Goal: Transaction & Acquisition: Obtain resource

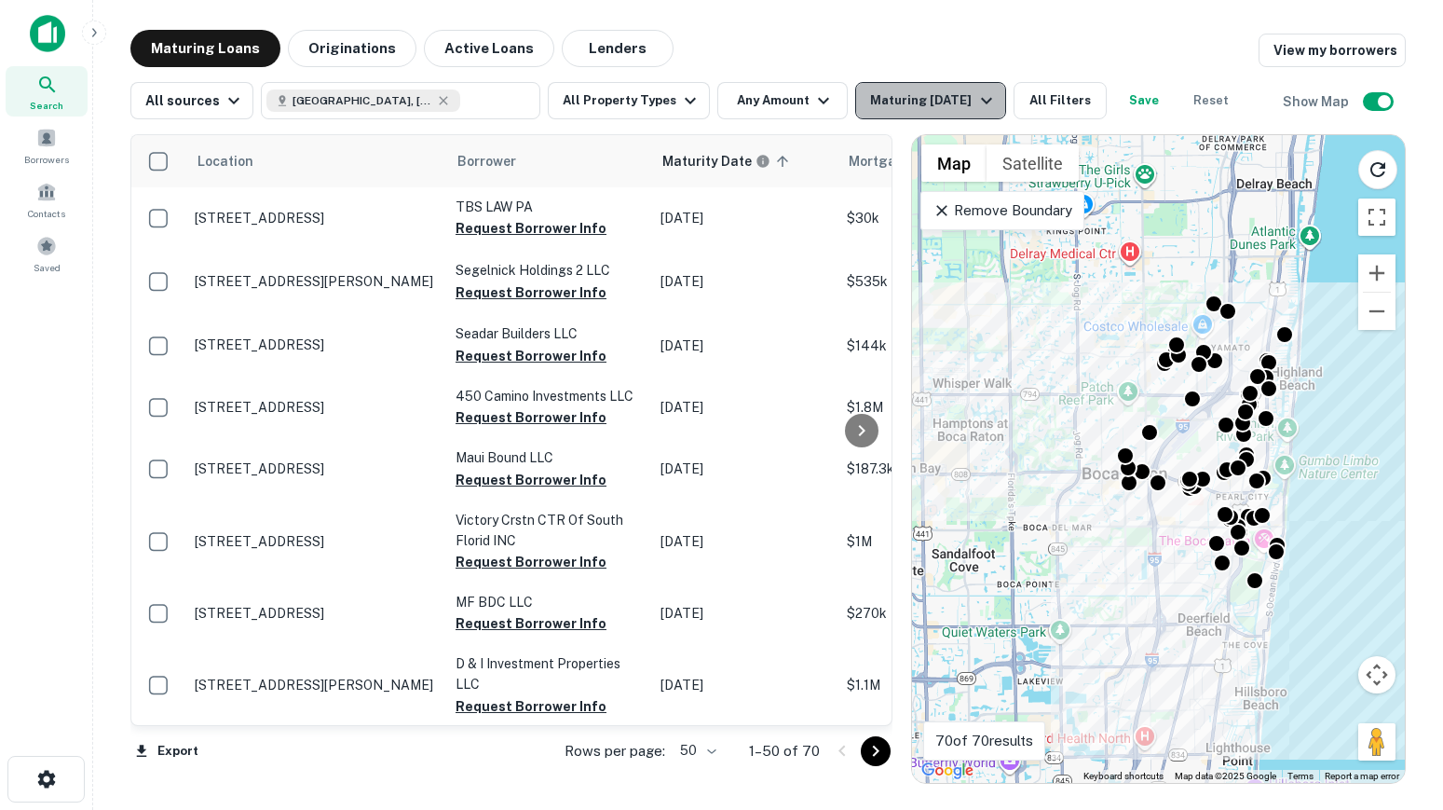
click at [894, 101] on div "Maturing In 1 Year" at bounding box center [933, 100] width 127 height 22
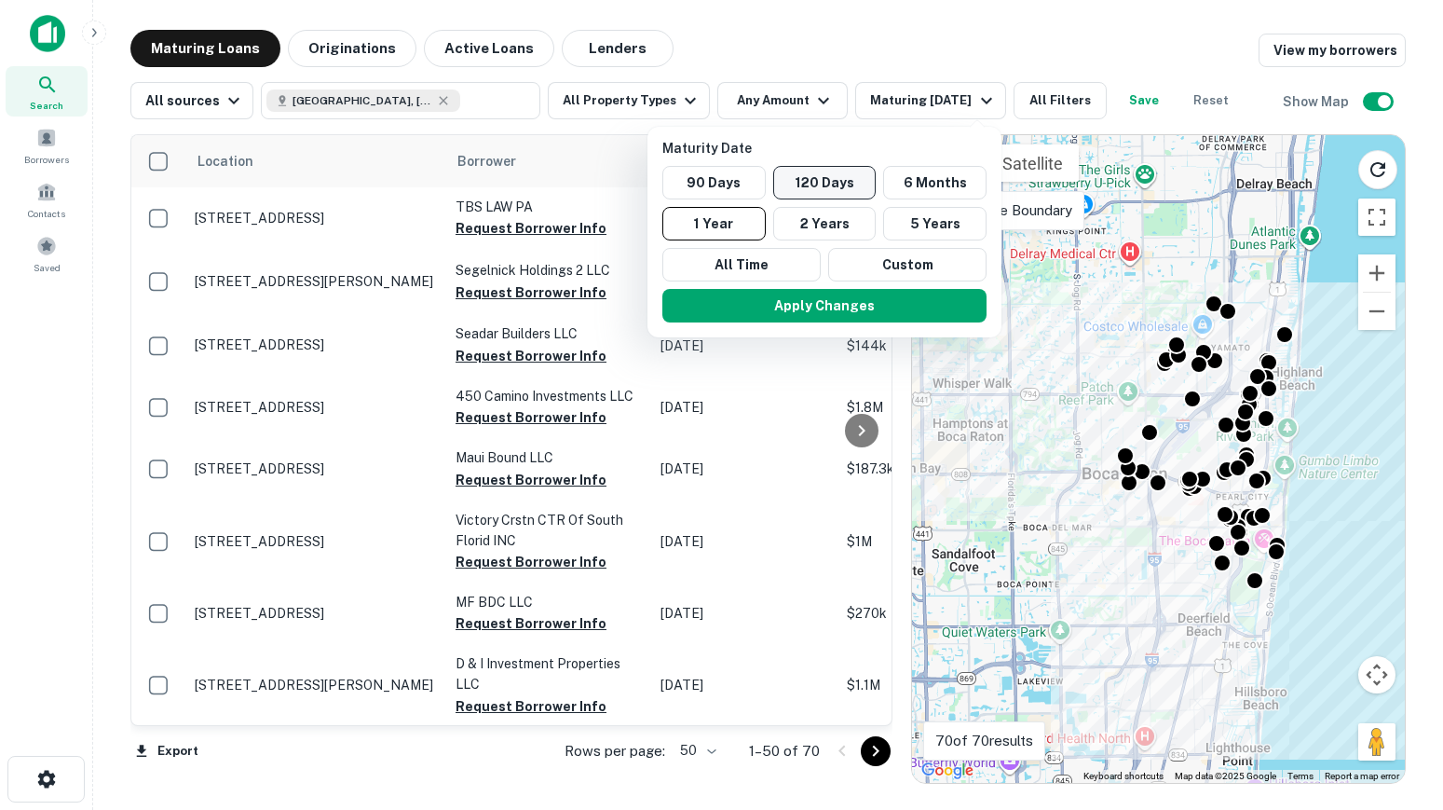
click at [828, 181] on button "120 Days" at bounding box center [824, 183] width 103 height 34
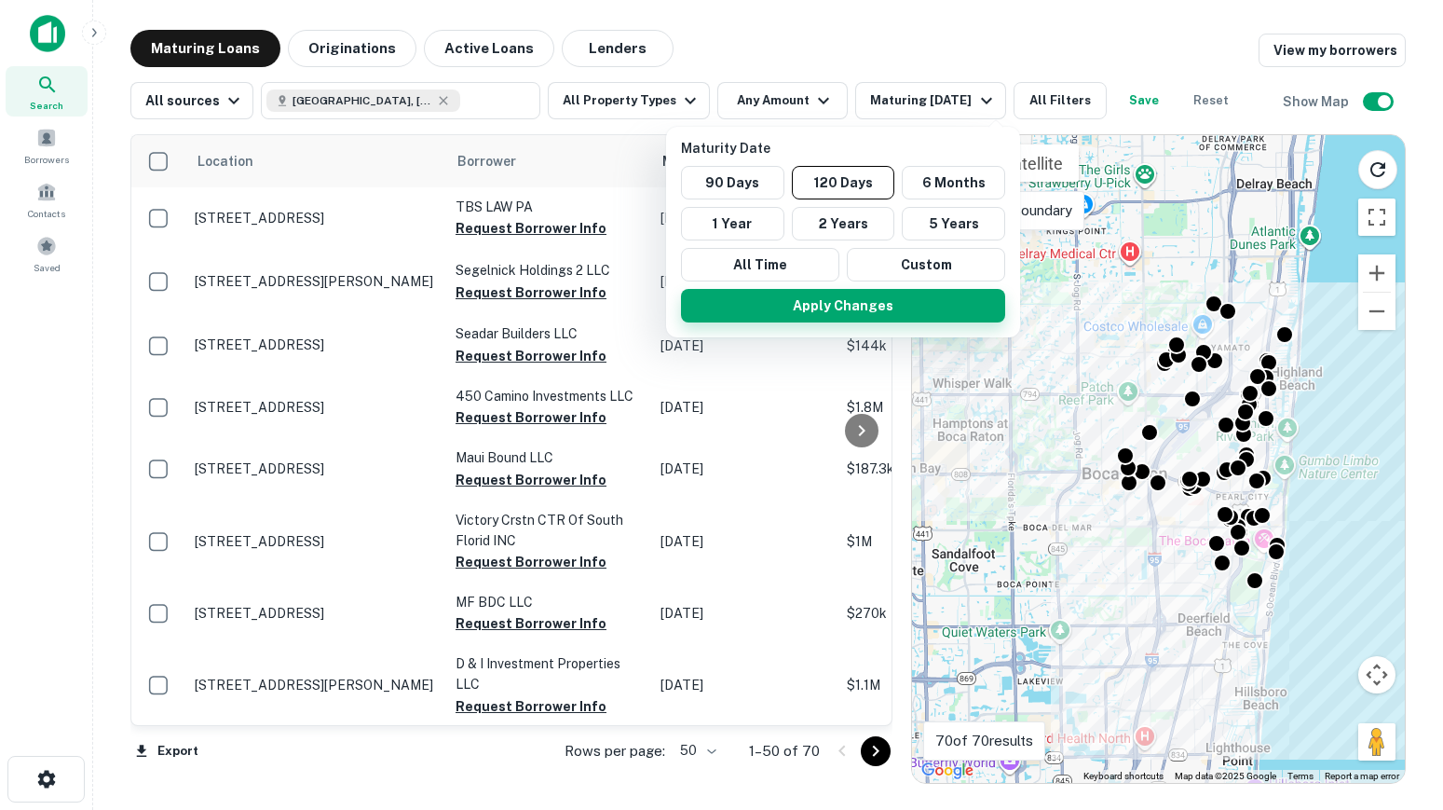
click at [873, 307] on button "Apply Changes" at bounding box center [843, 306] width 324 height 34
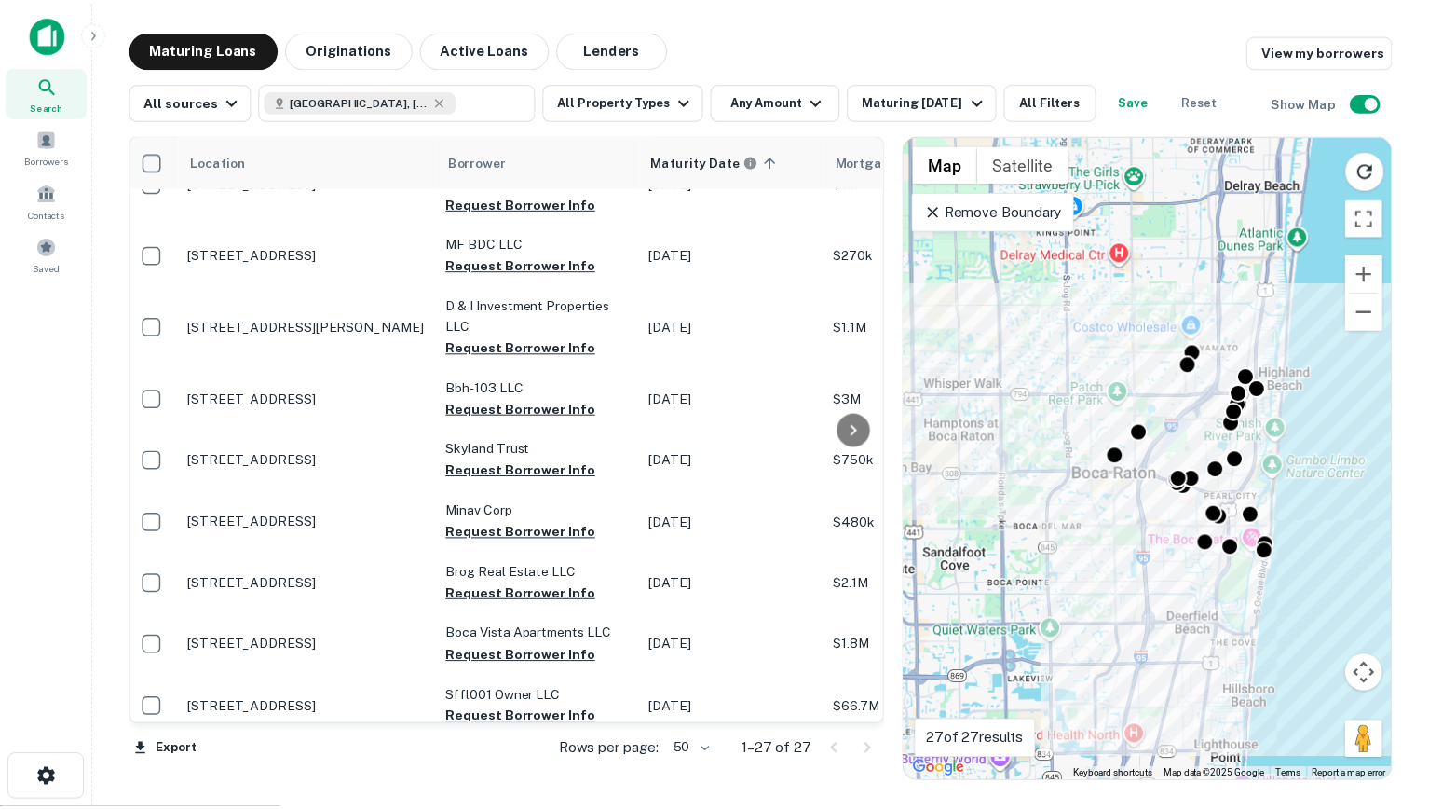
scroll to position [359, 0]
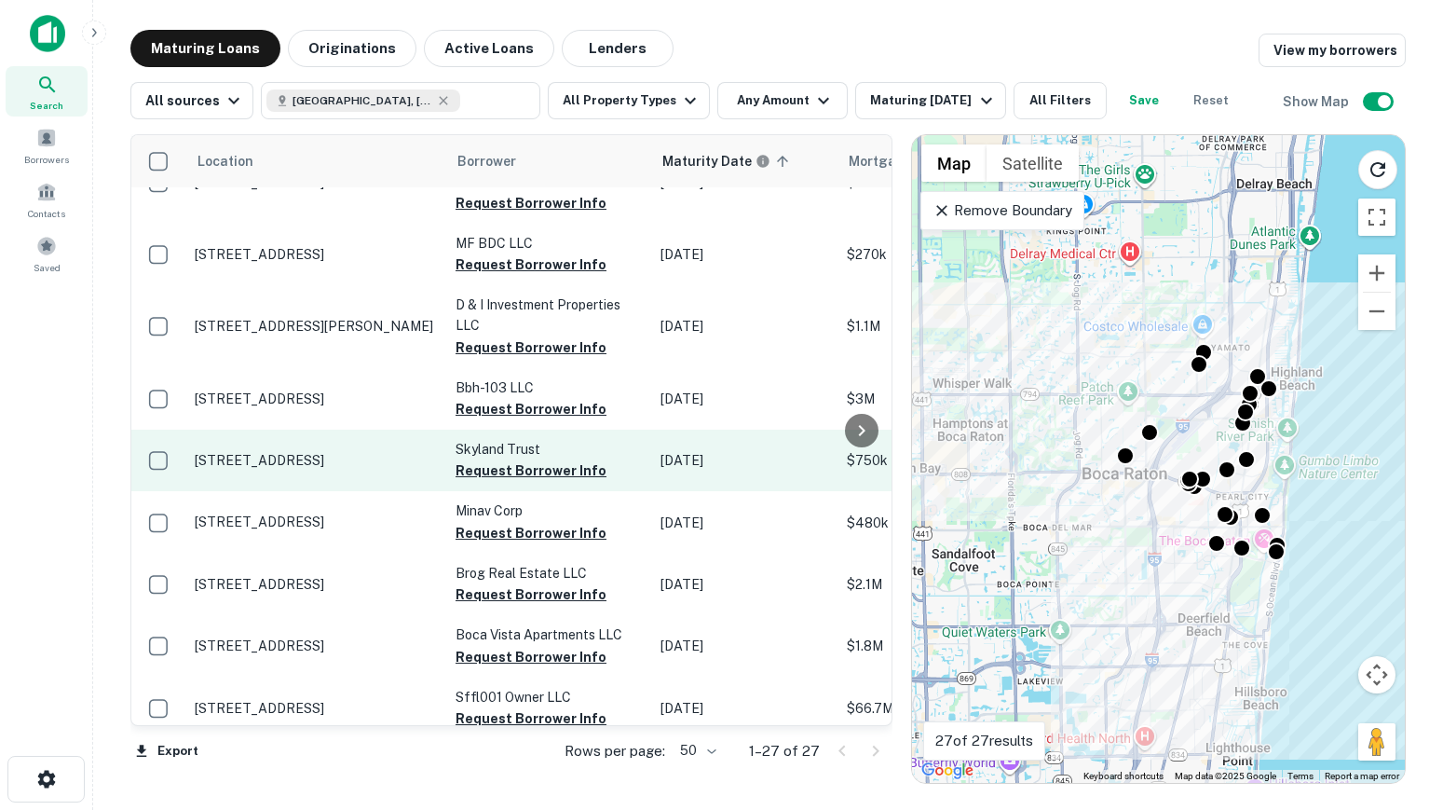
click at [264, 452] on p "100 E Camino Real Boca Raton, FL33432" at bounding box center [316, 460] width 242 height 17
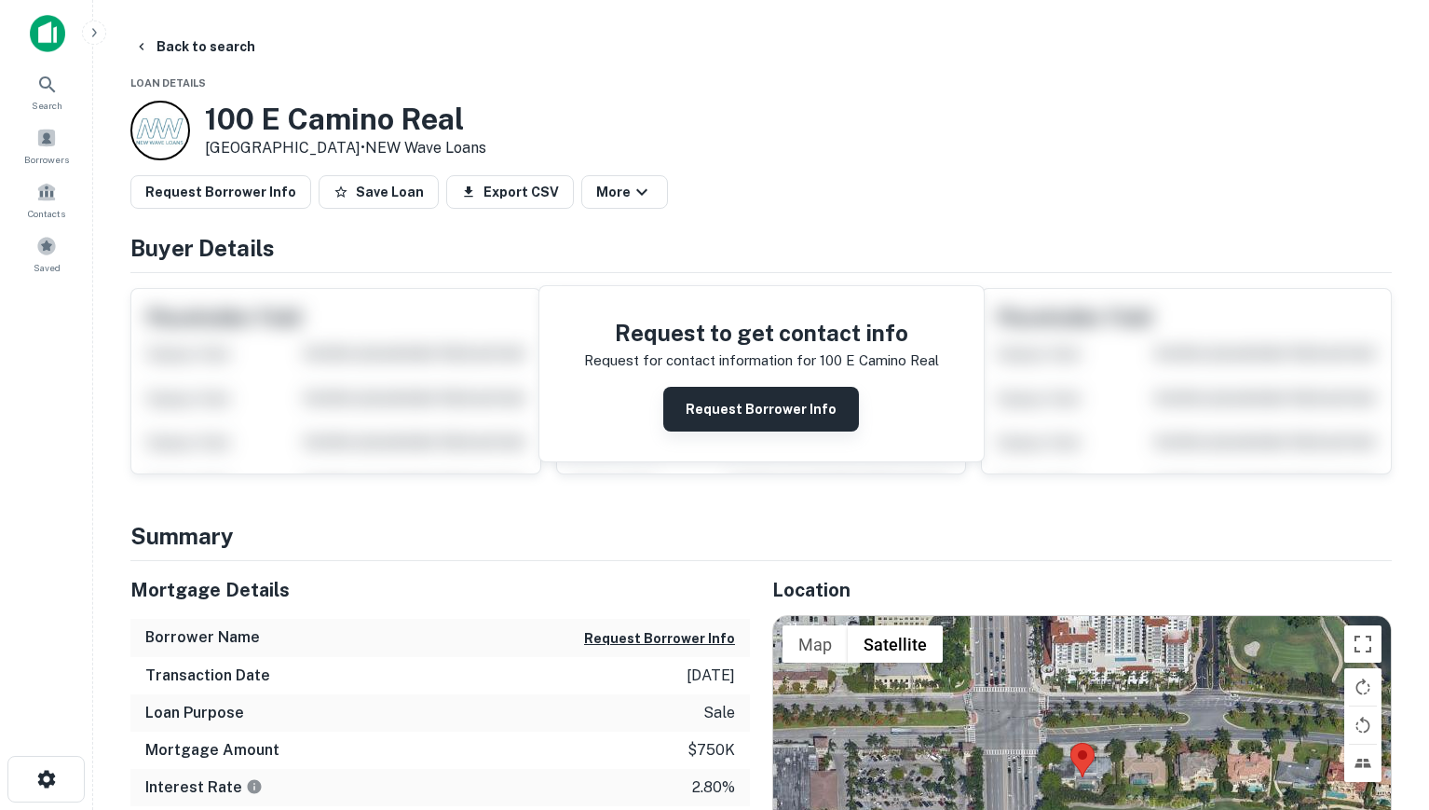
click at [713, 415] on button "Request Borrower Info" at bounding box center [761, 409] width 196 height 45
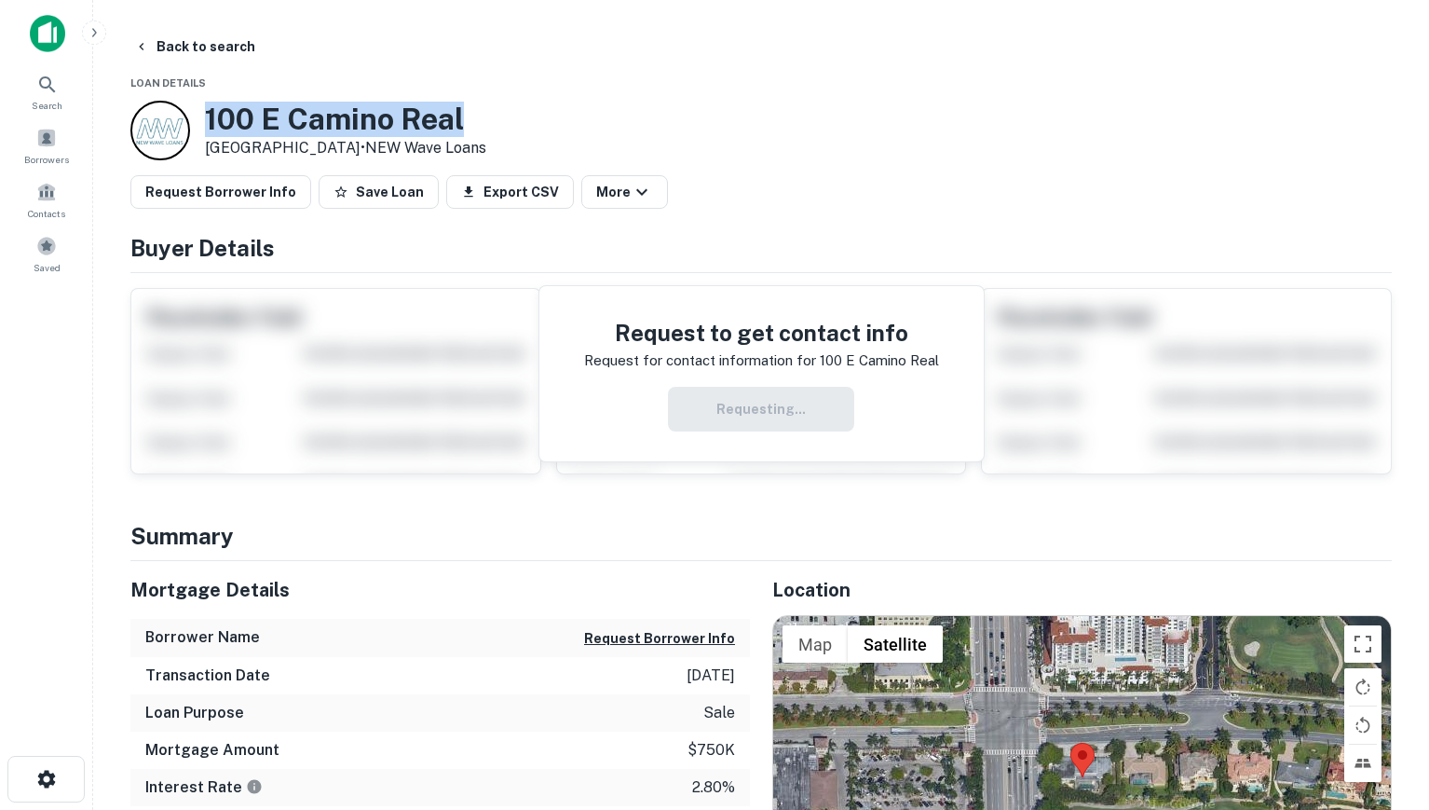
drag, startPoint x: 482, startPoint y: 114, endPoint x: 196, endPoint y: 115, distance: 286.0
click at [196, 115] on div "100 E Camino Real Boca Raton, FL33432 • NEW Wave Loans" at bounding box center [308, 131] width 356 height 60
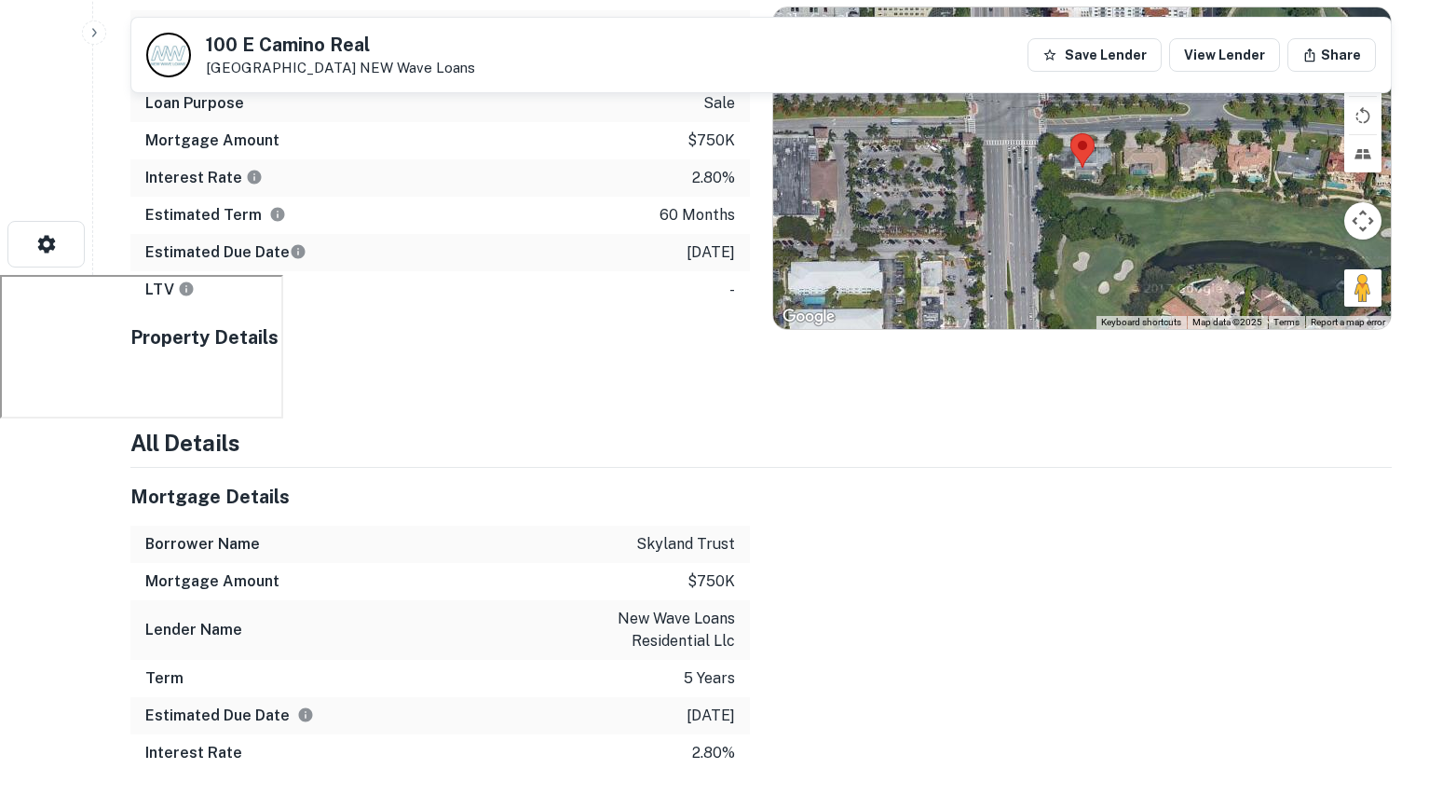
scroll to position [541, 0]
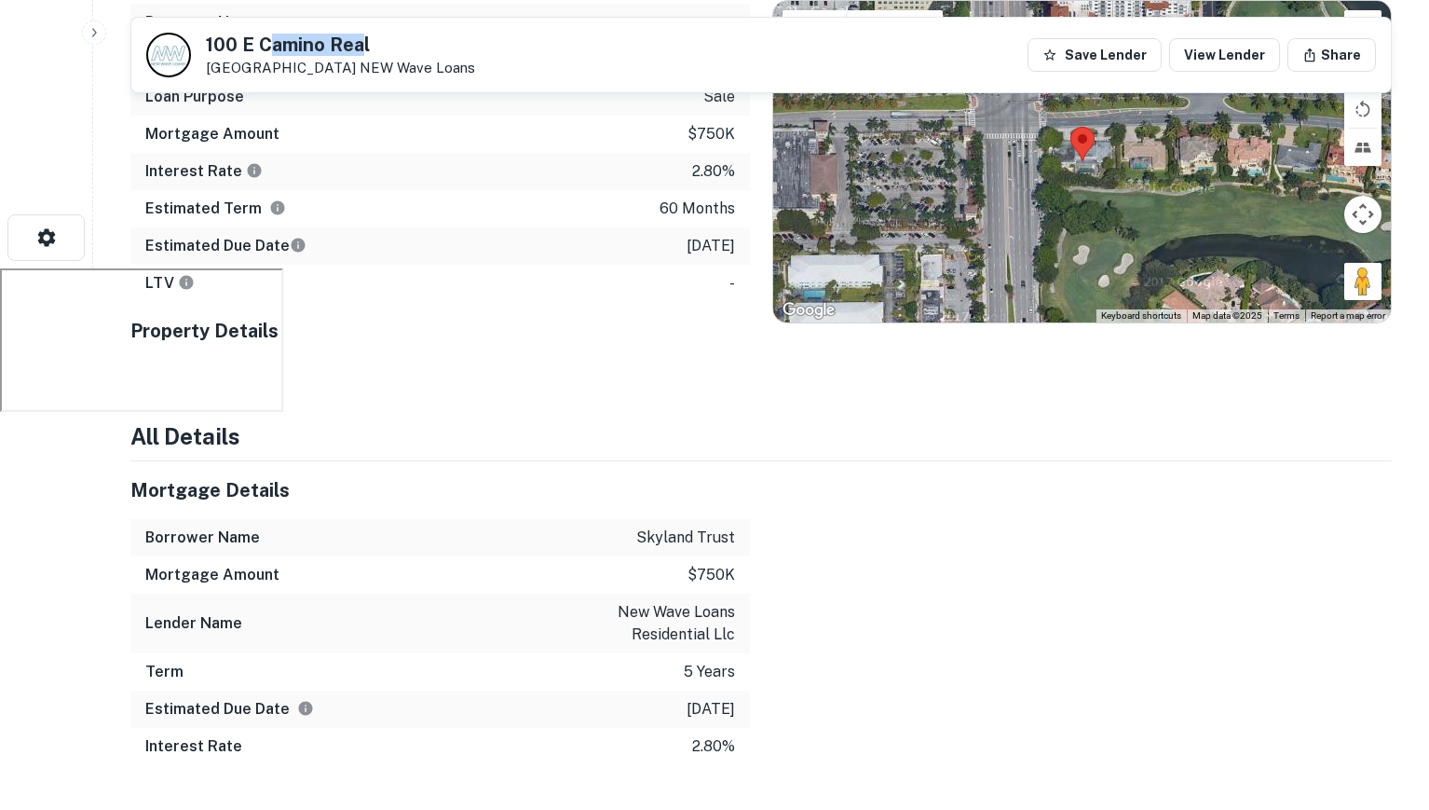
drag, startPoint x: 358, startPoint y: 42, endPoint x: 272, endPoint y: 45, distance: 85.8
click at [271, 44] on h5 "100 E Camino Real" at bounding box center [340, 44] width 269 height 19
click at [524, 51] on div "100 E Camino Real Boca Raton, FL33432 NEW Wave Loans Save Lender View Lender Sh…" at bounding box center [761, 55] width 1260 height 75
drag, startPoint x: 347, startPoint y: 66, endPoint x: 205, endPoint y: 44, distance: 143.4
click at [206, 44] on div "100 E Camino Real Boca Raton, FL33432 NEW Wave Loans" at bounding box center [340, 55] width 269 height 41
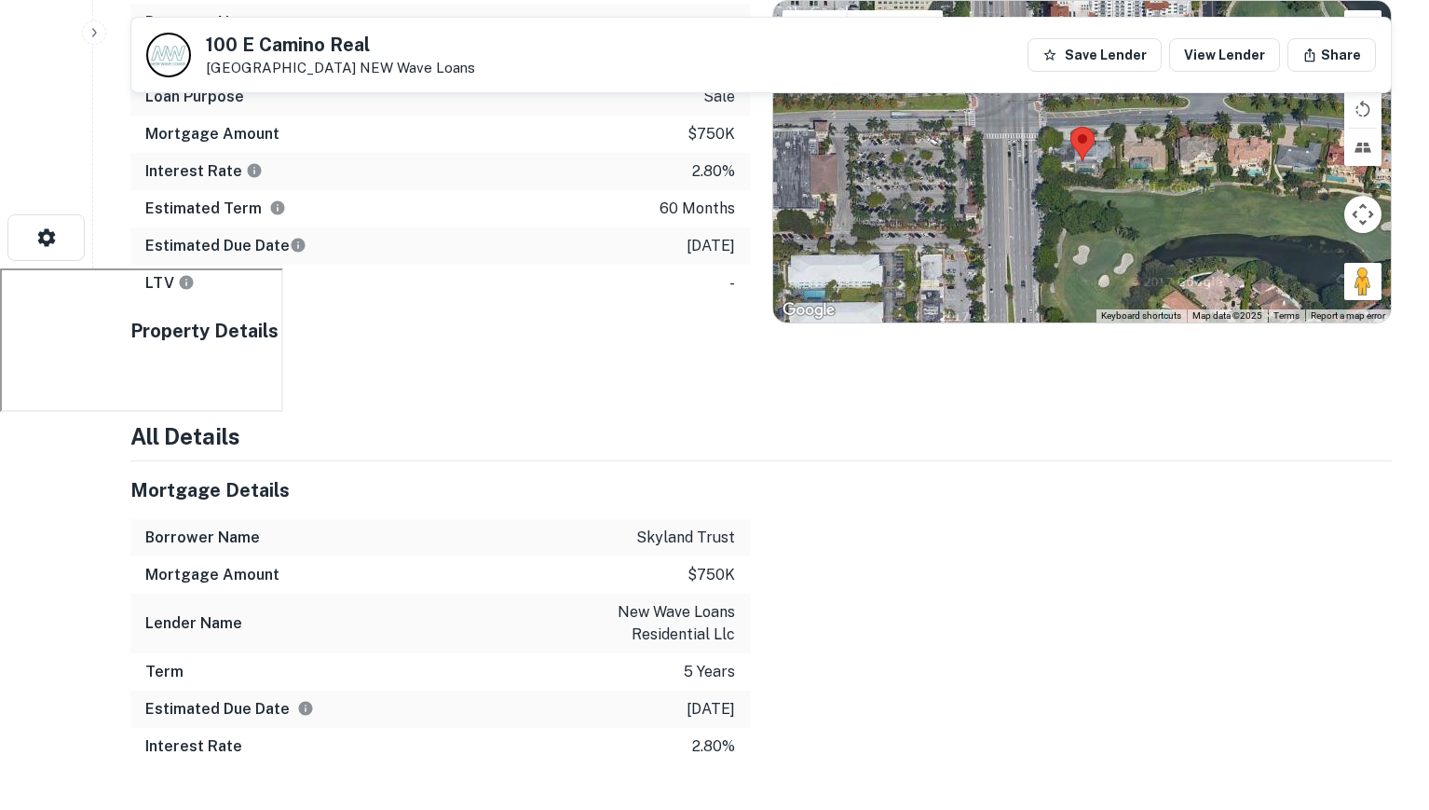
copy div "100 E Camino Real Boca Raton, FL33432"
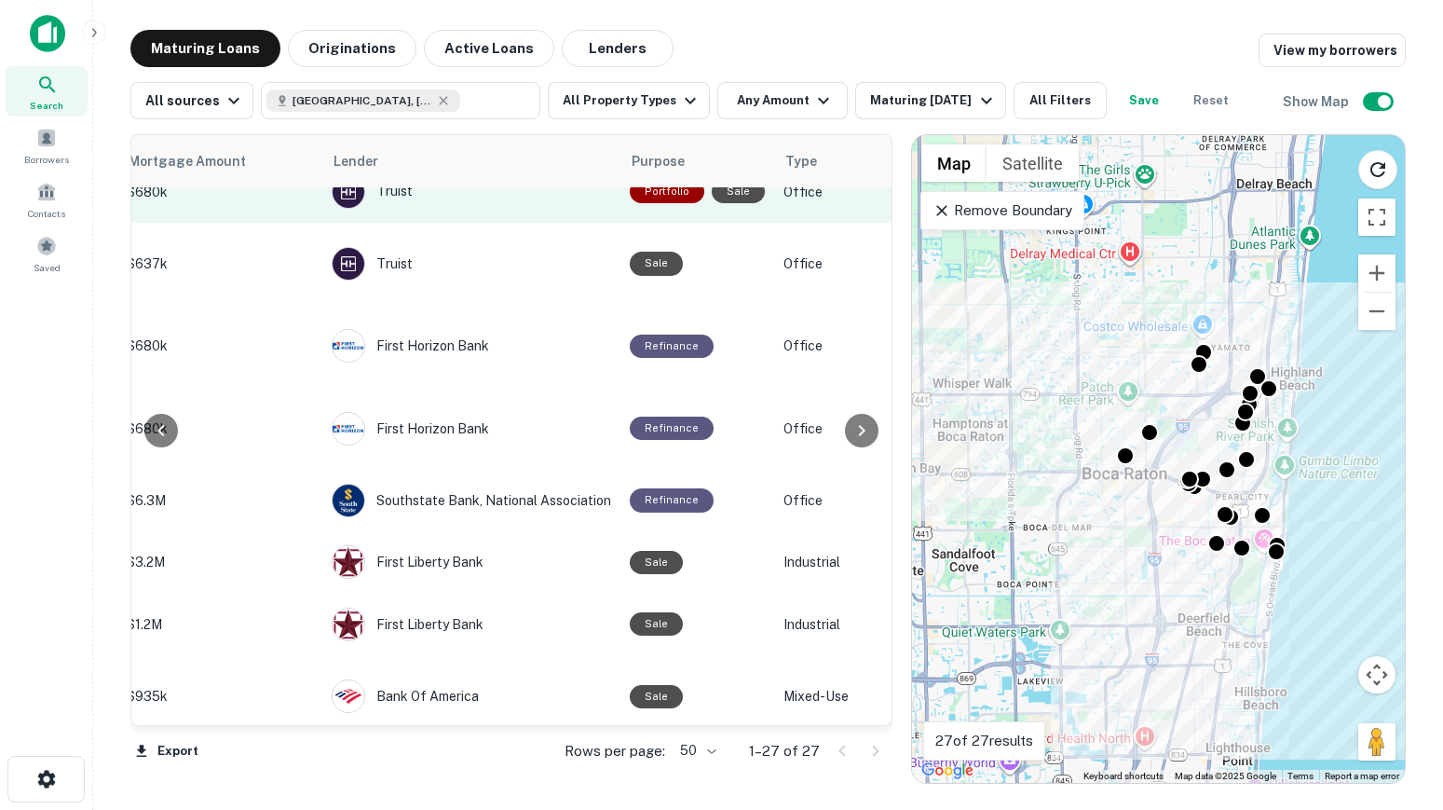
scroll to position [1222, 720]
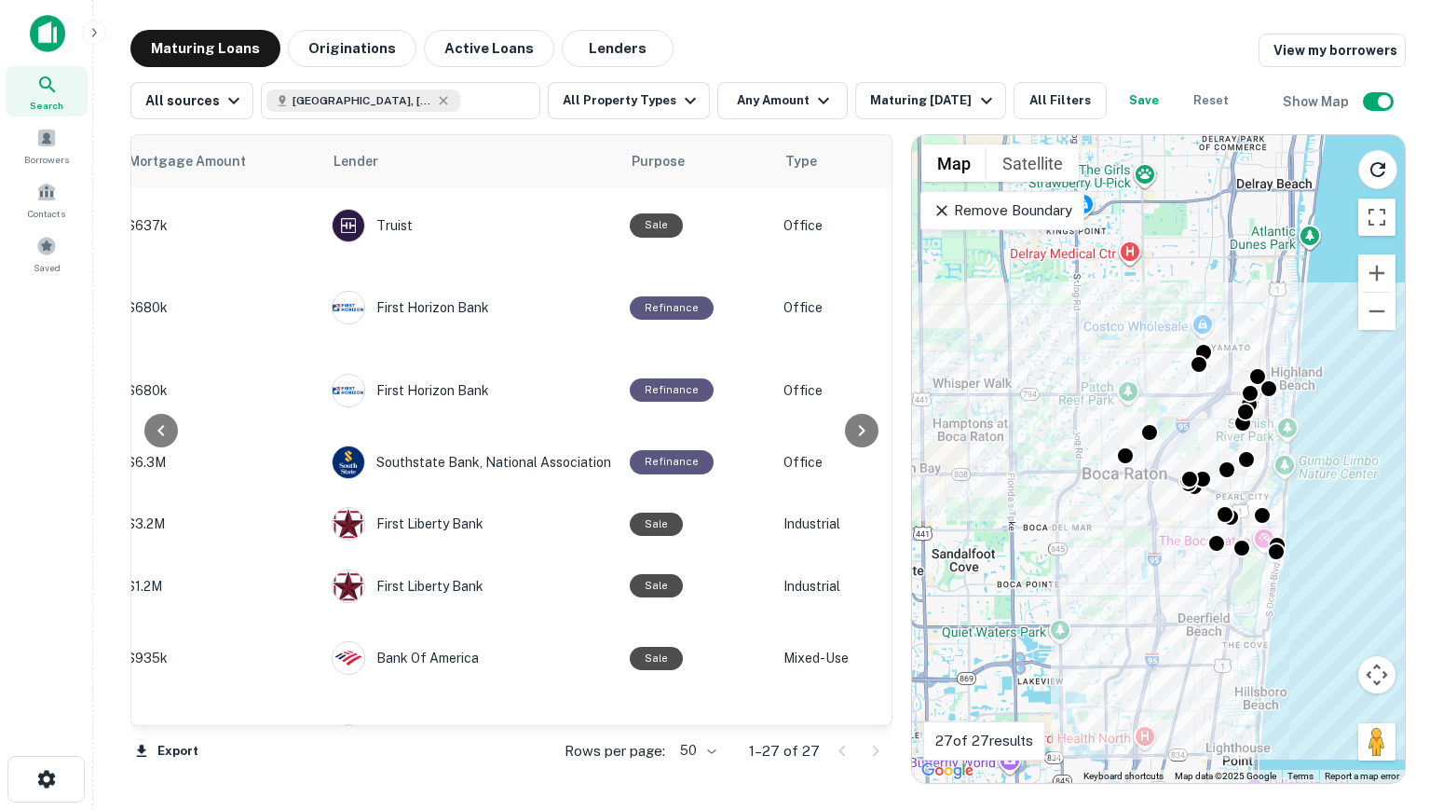
click at [715, 752] on body "Search Borrowers Contacts Saved Maturing Loans Originations Active Loans Lender…" at bounding box center [721, 405] width 1443 height 810
click at [703, 745] on li "50" at bounding box center [700, 737] width 54 height 34
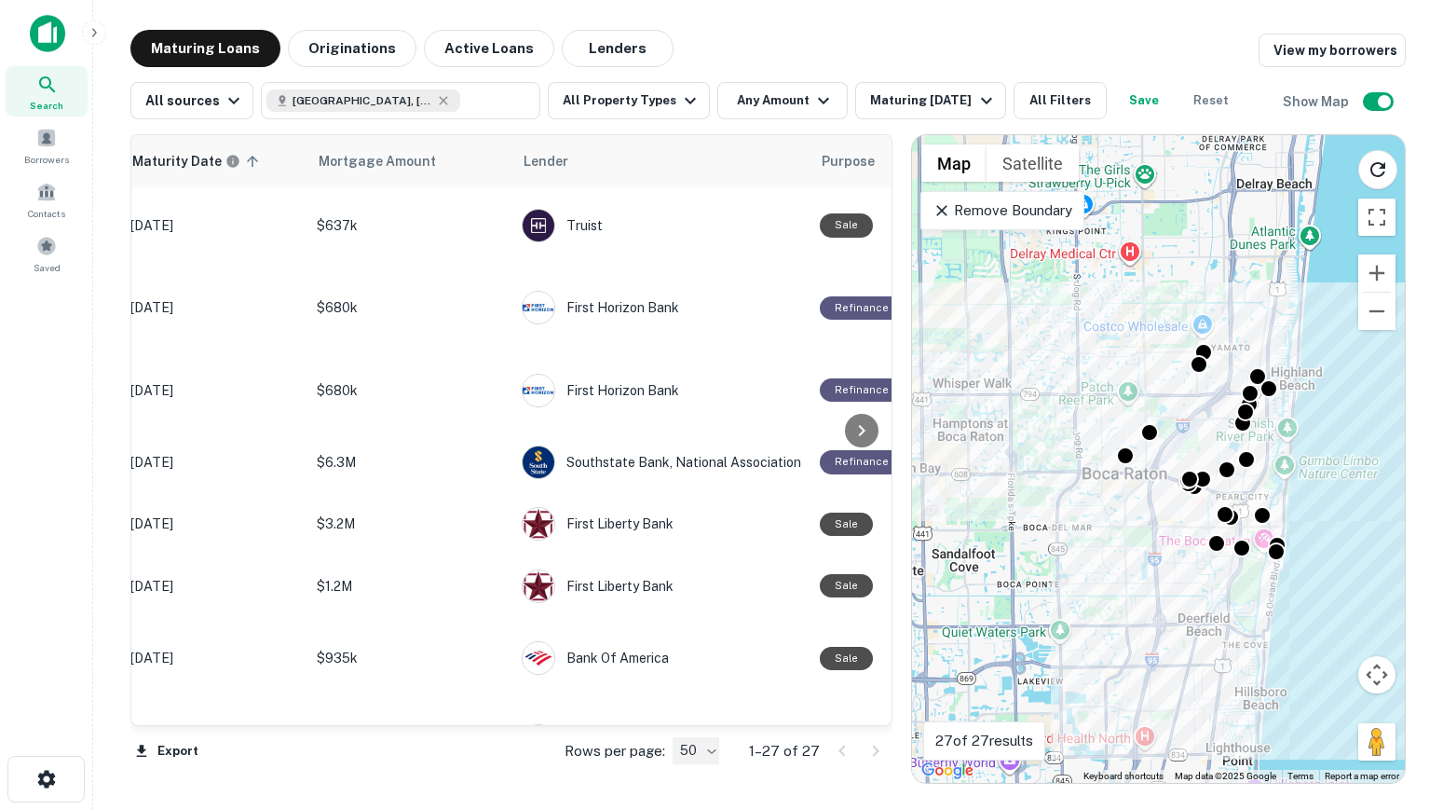
scroll to position [1222, 0]
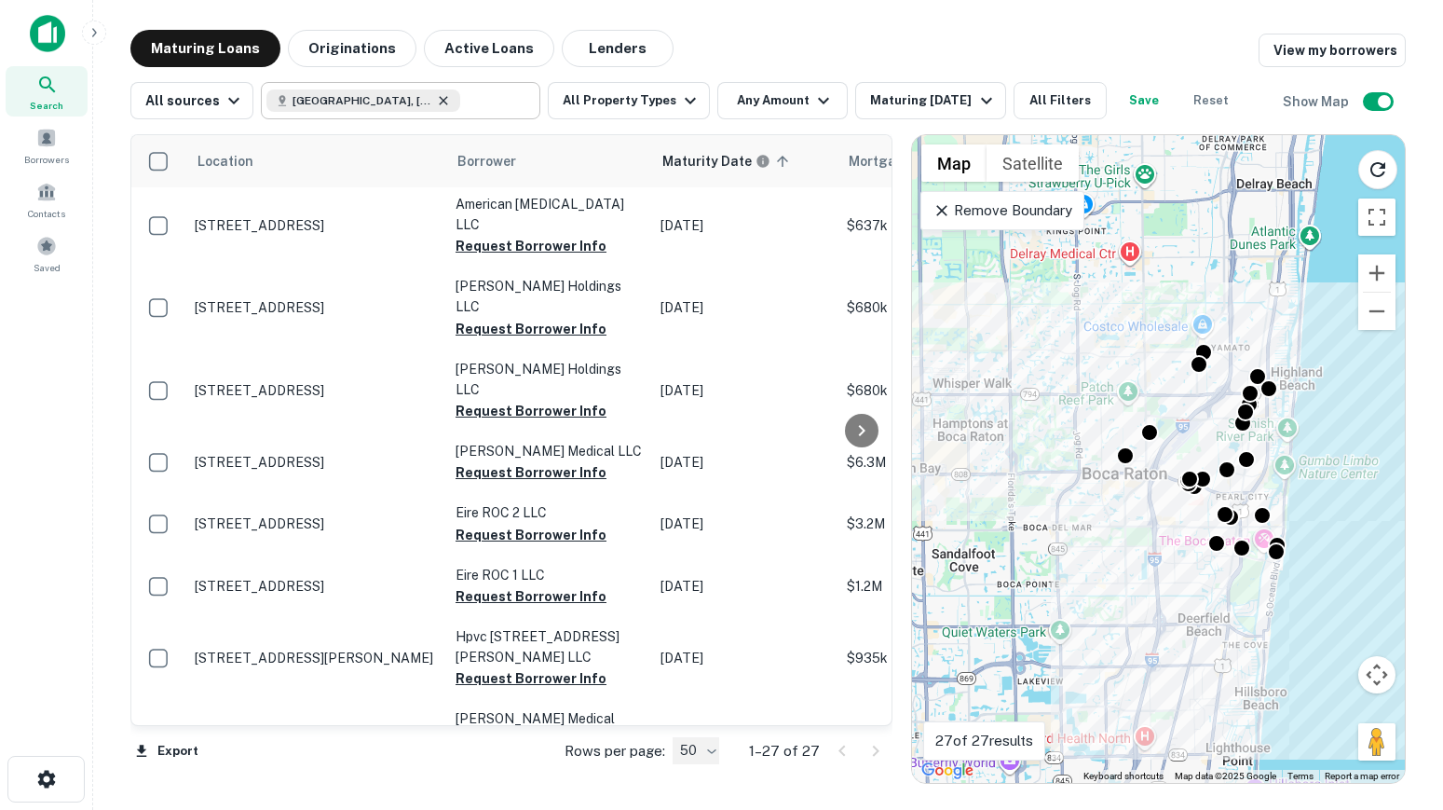
click at [440, 104] on icon at bounding box center [444, 100] width 8 height 8
type input "**********"
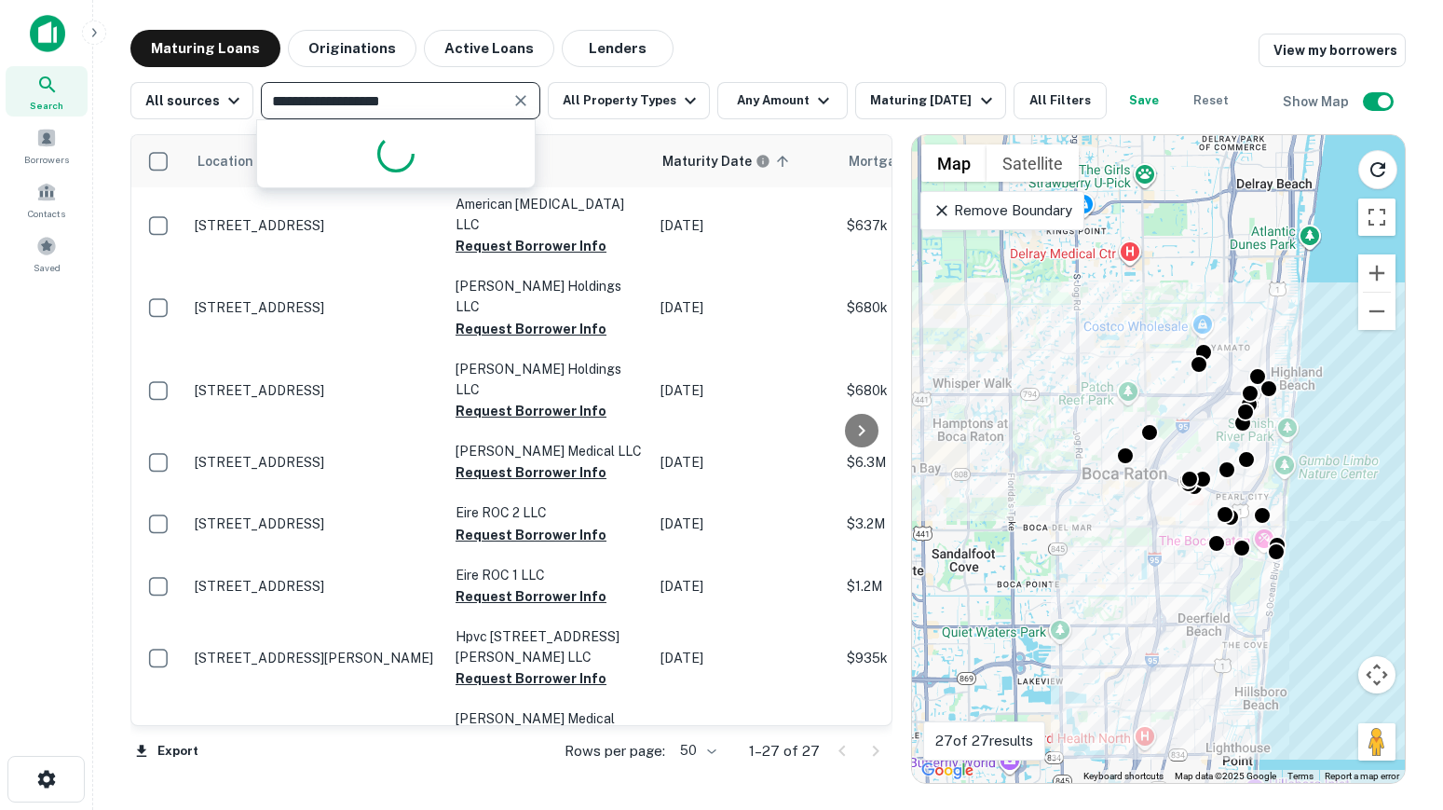
click at [348, 102] on input "**********" at bounding box center [385, 101] width 238 height 26
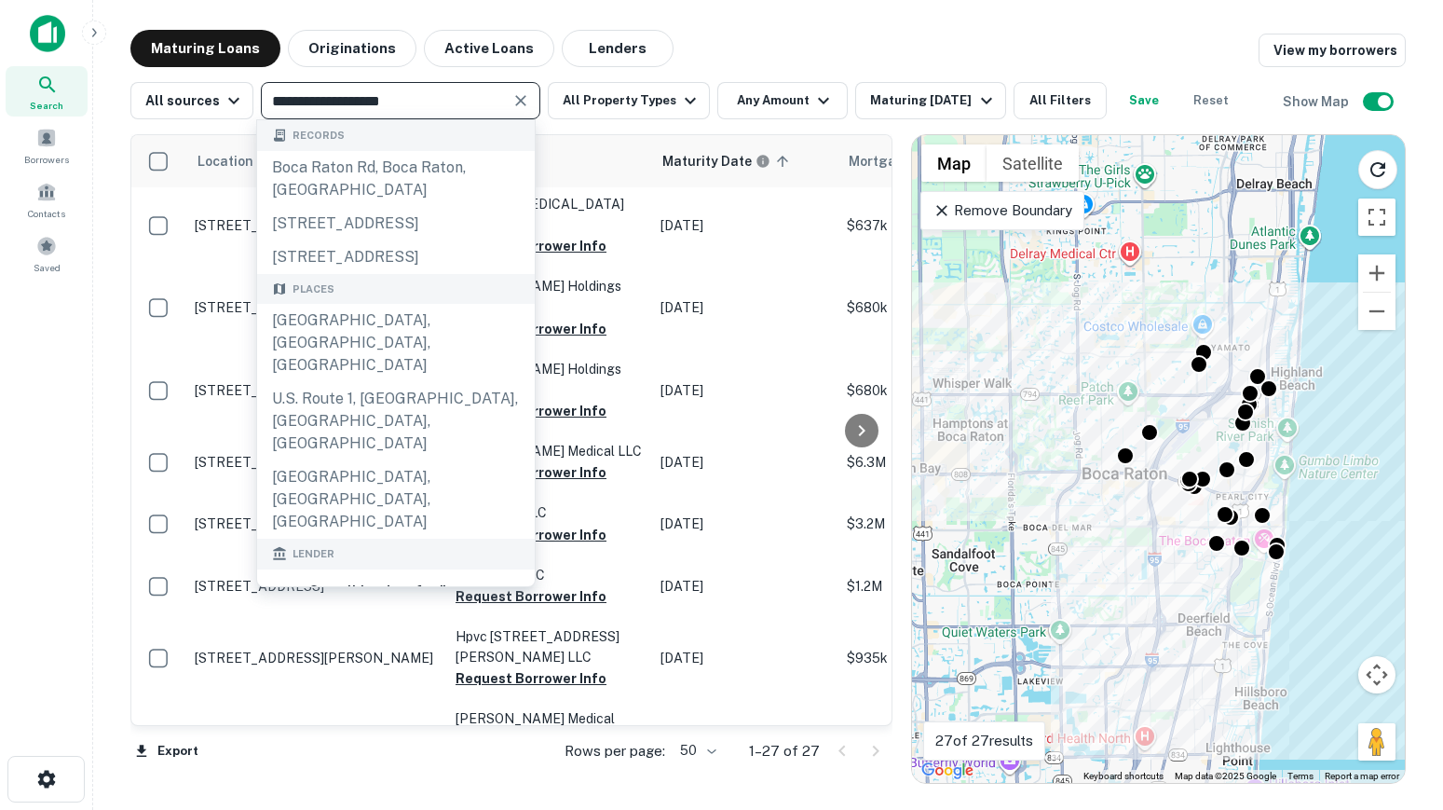
click at [515, 107] on icon "Clear" at bounding box center [521, 100] width 19 height 19
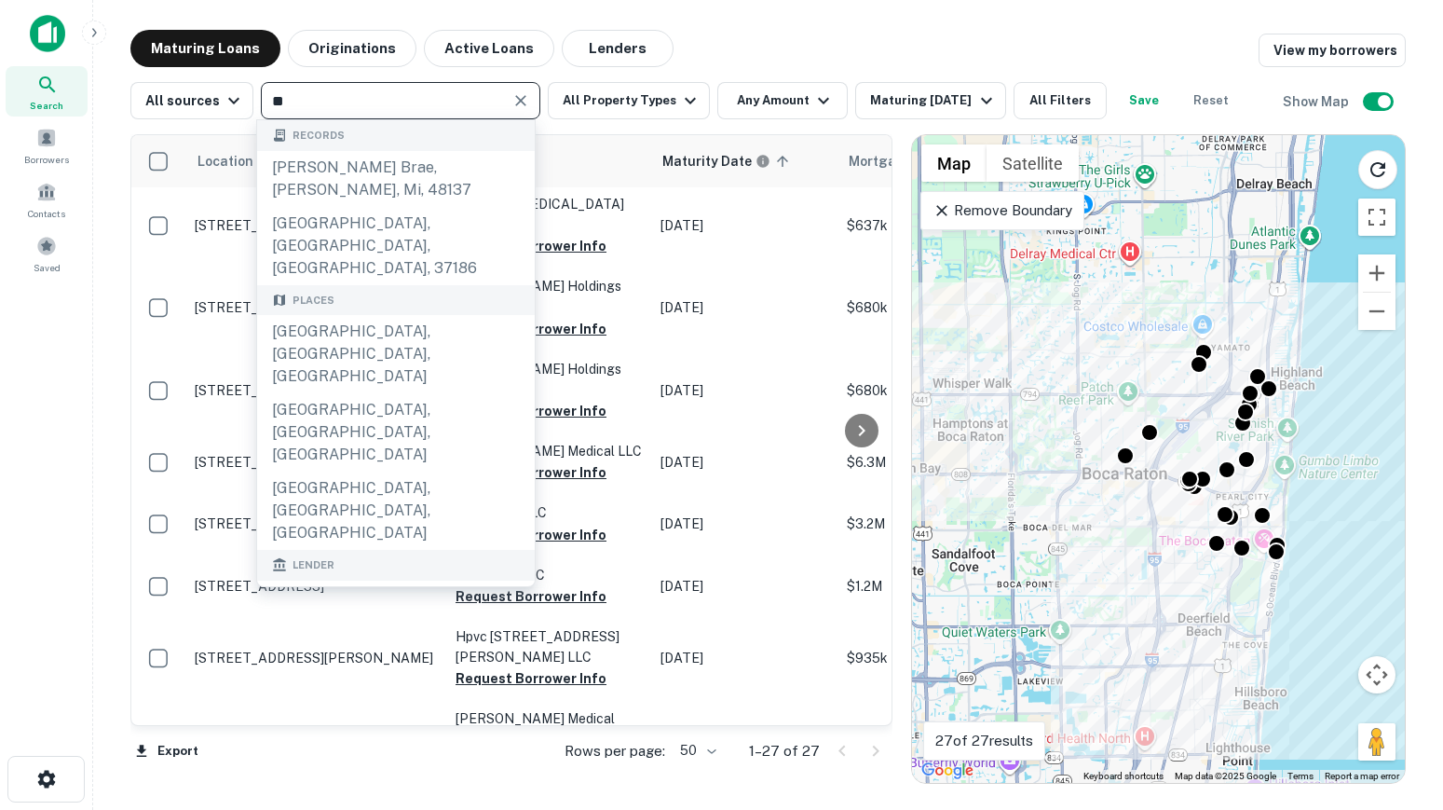
type input "*"
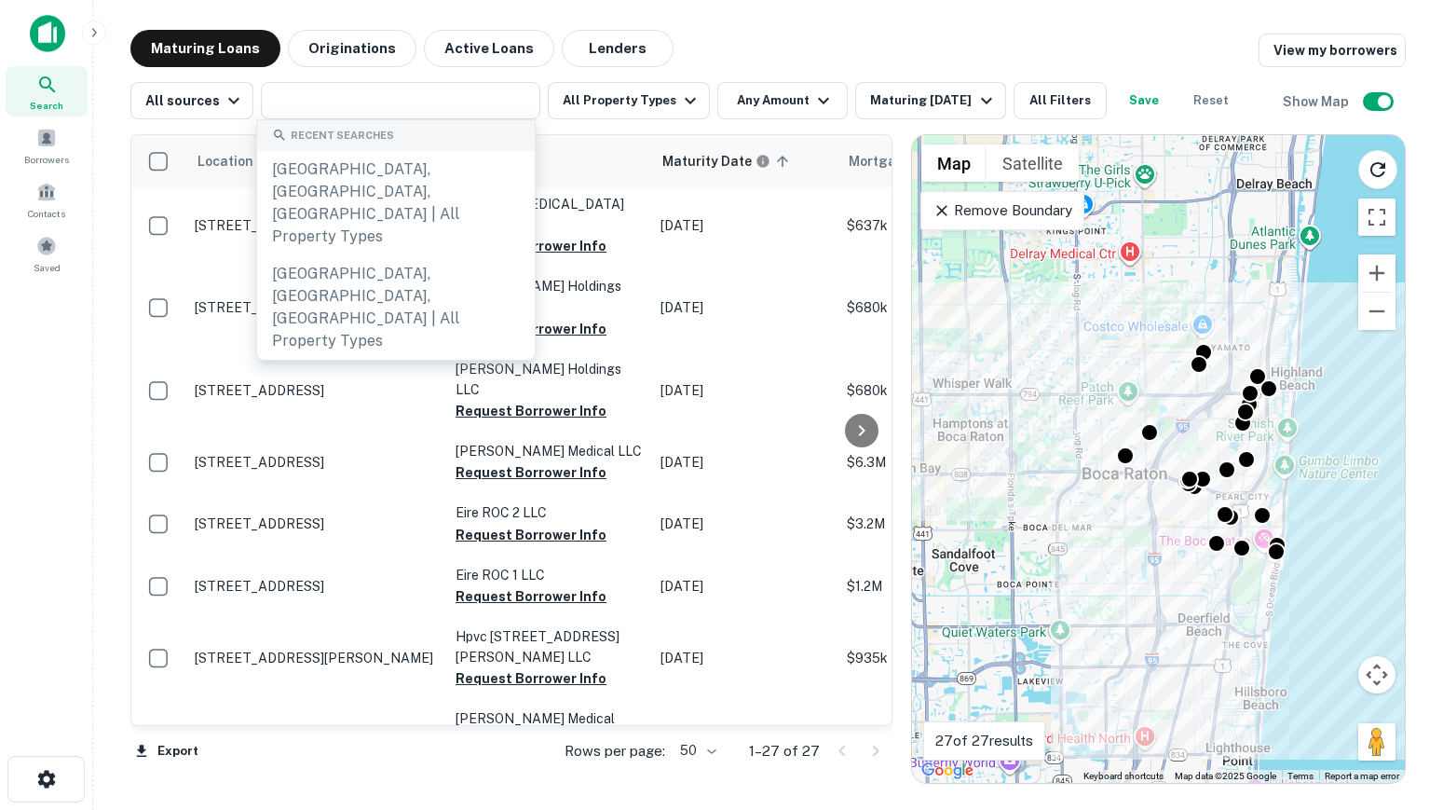
drag, startPoint x: 1218, startPoint y: 201, endPoint x: 1205, endPoint y: 256, distance: 56.5
click at [1205, 256] on div "To activate drag with keyboard, press Alt + Enter. Once in keyboard drag state,…" at bounding box center [1158, 459] width 493 height 648
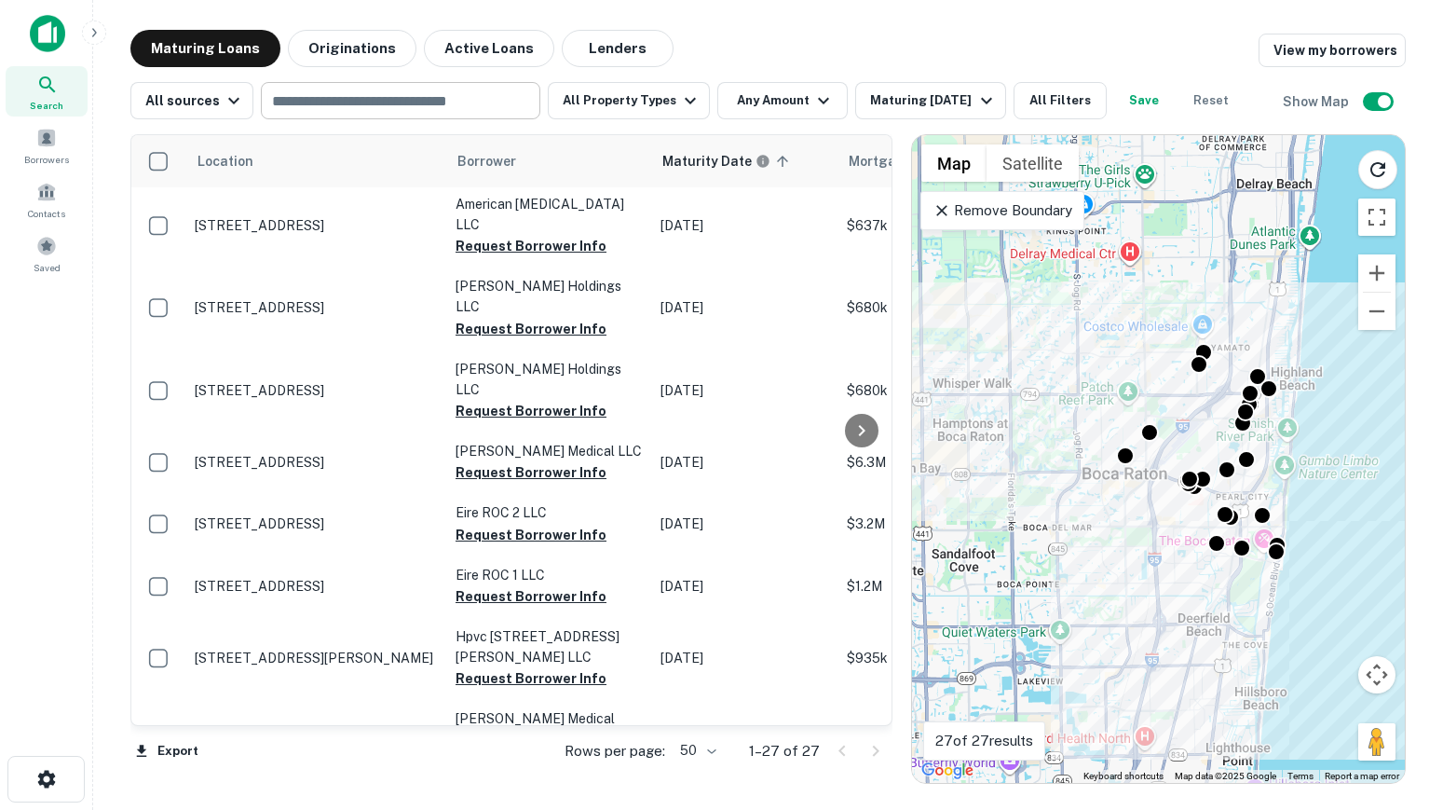
click at [435, 112] on input "text" at bounding box center [399, 101] width 266 height 26
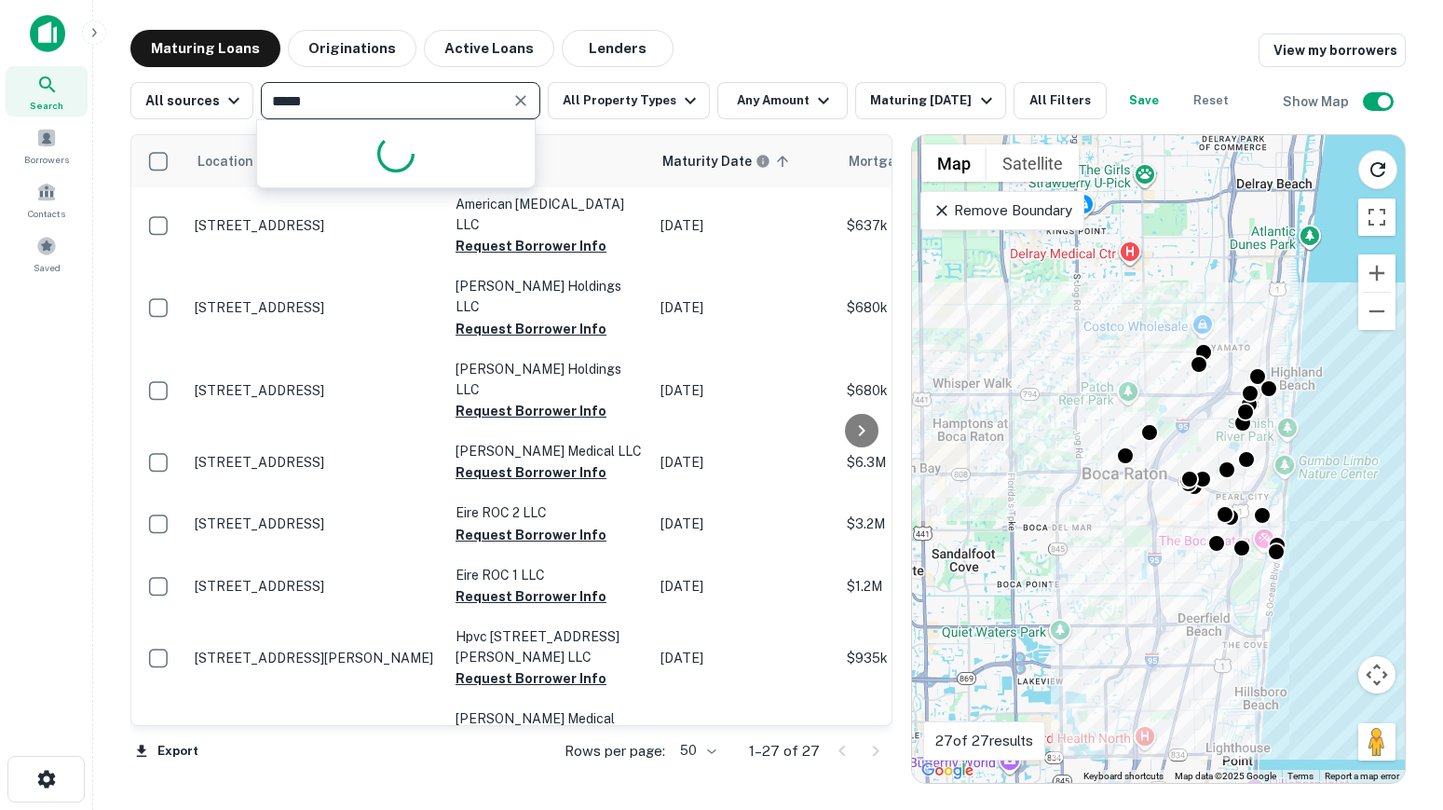
type input "******"
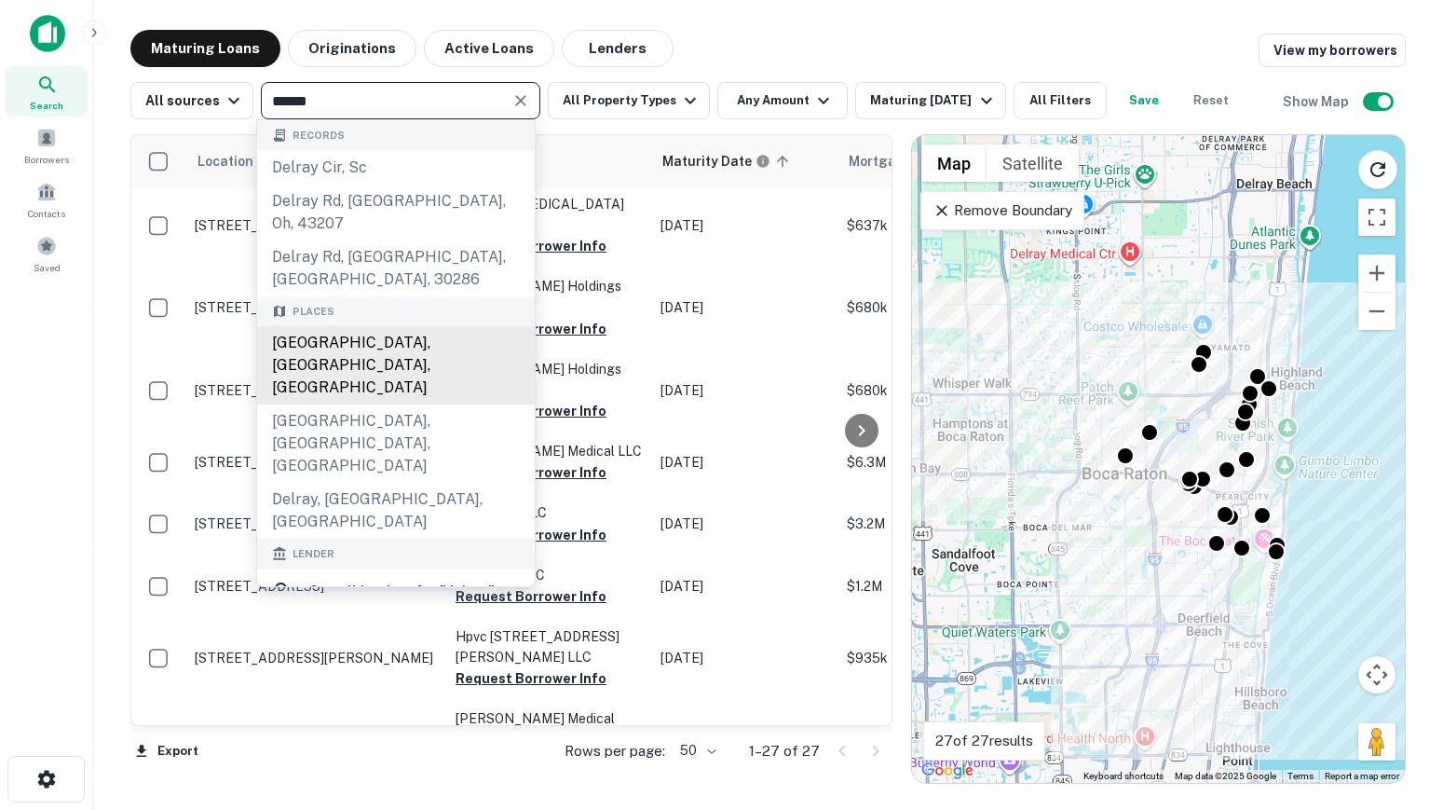
click at [357, 326] on div "Delray Beach, FL, USA" at bounding box center [396, 365] width 278 height 78
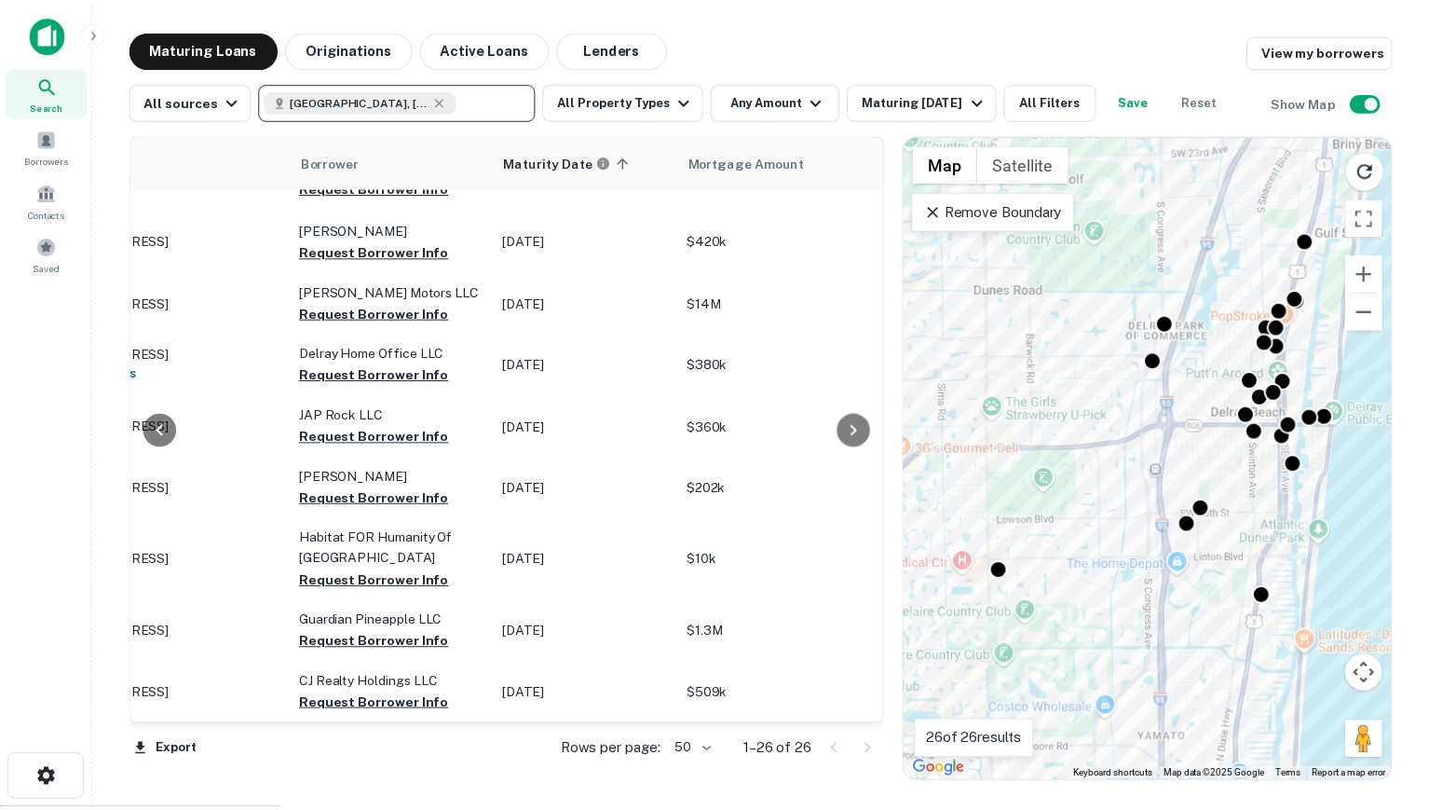
scroll to position [1210, 0]
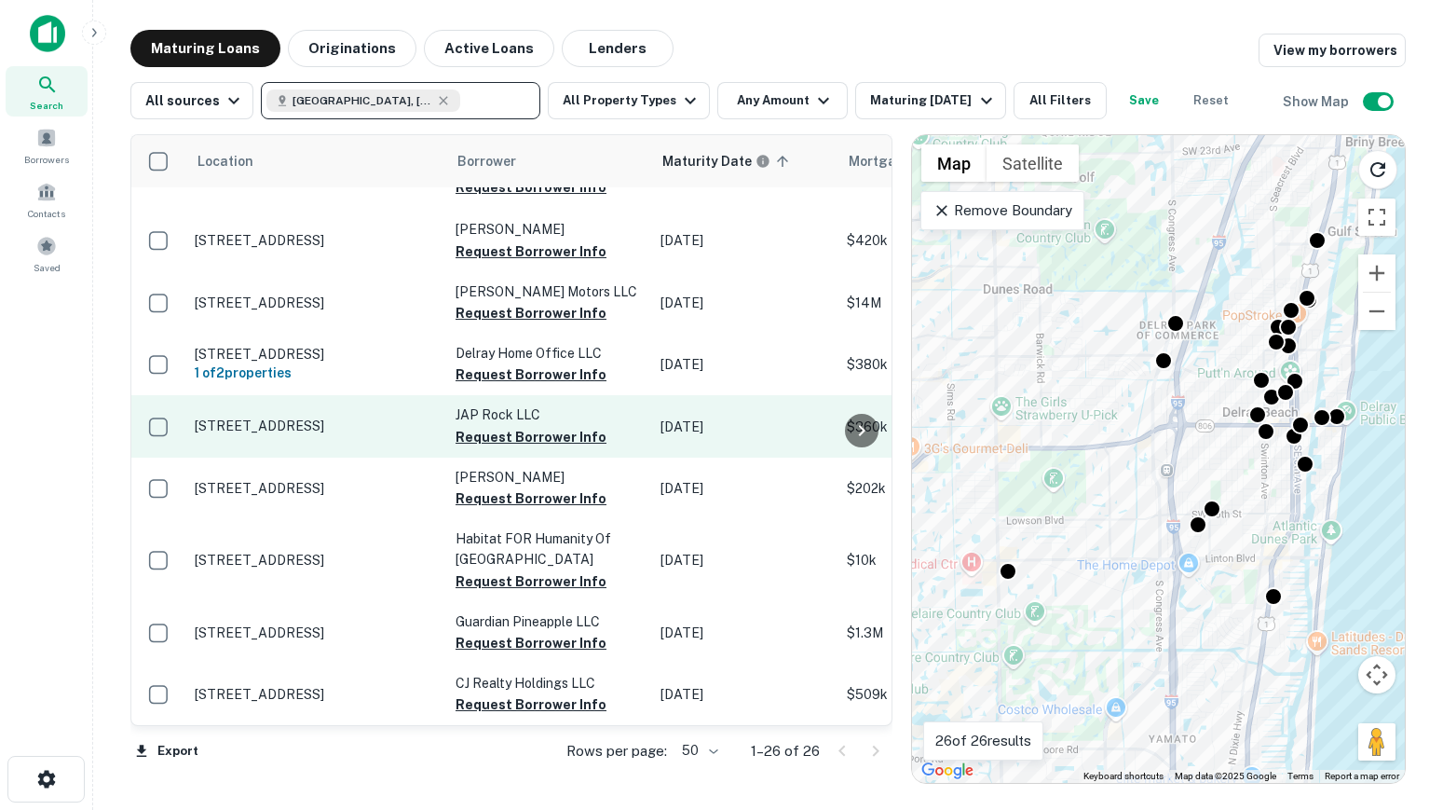
click at [310, 417] on p "511 Ne 3rd St Delray Beach, FL33483" at bounding box center [316, 425] width 242 height 17
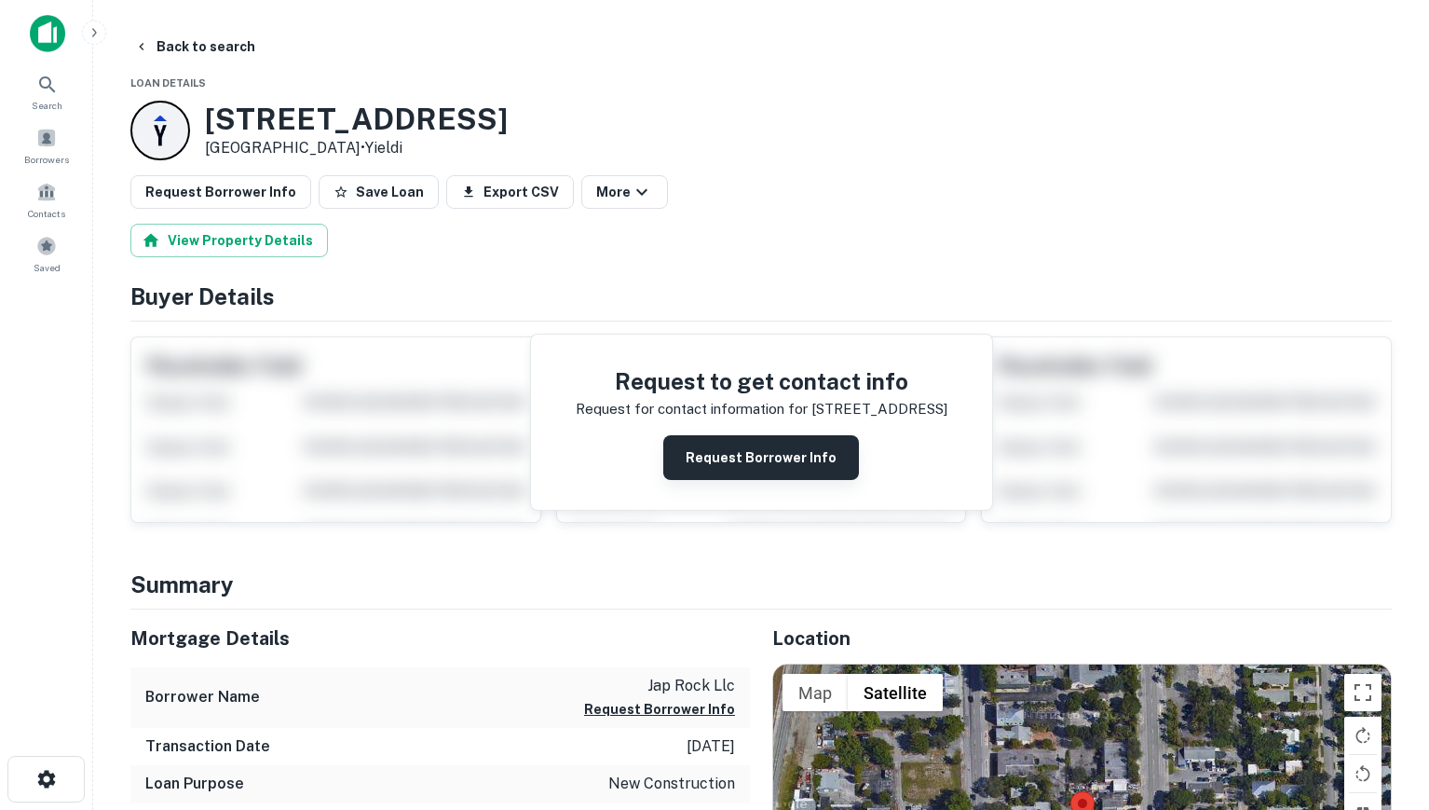
click at [747, 472] on button "Request Borrower Info" at bounding box center [761, 457] width 196 height 45
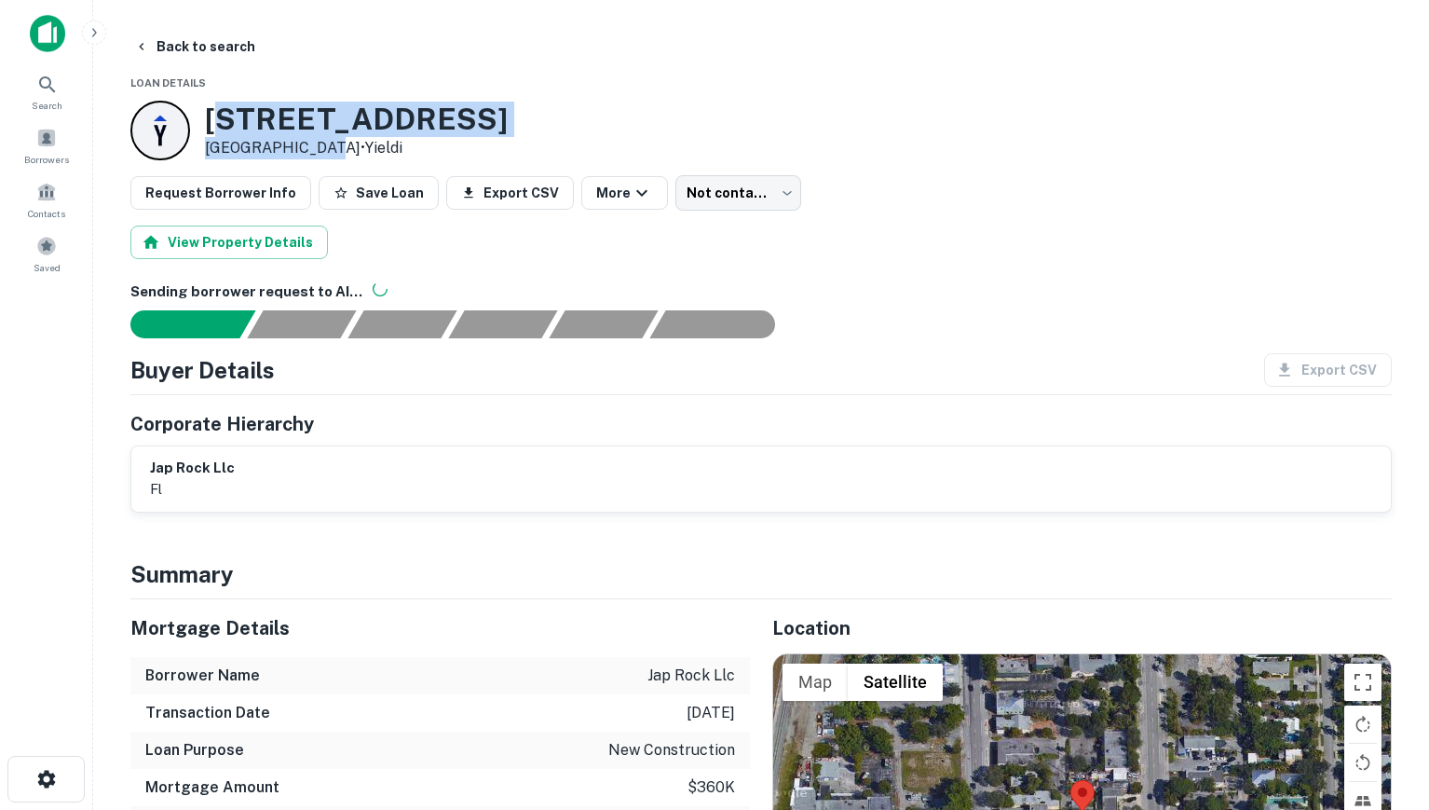
drag, startPoint x: 219, startPoint y: 117, endPoint x: 314, endPoint y: 143, distance: 98.6
click at [314, 143] on div "511 NE 3rd St Delray Beach, FL33483 • Yieldi" at bounding box center [356, 131] width 303 height 58
click at [314, 143] on p "Delray Beach, FL33483 • Yieldi" at bounding box center [356, 148] width 303 height 22
drag, startPoint x: 314, startPoint y: 143, endPoint x: 221, endPoint y: 123, distance: 95.4
click at [221, 123] on div "511 NE 3rd St Delray Beach, FL33483 • Yieldi" at bounding box center [356, 131] width 303 height 58
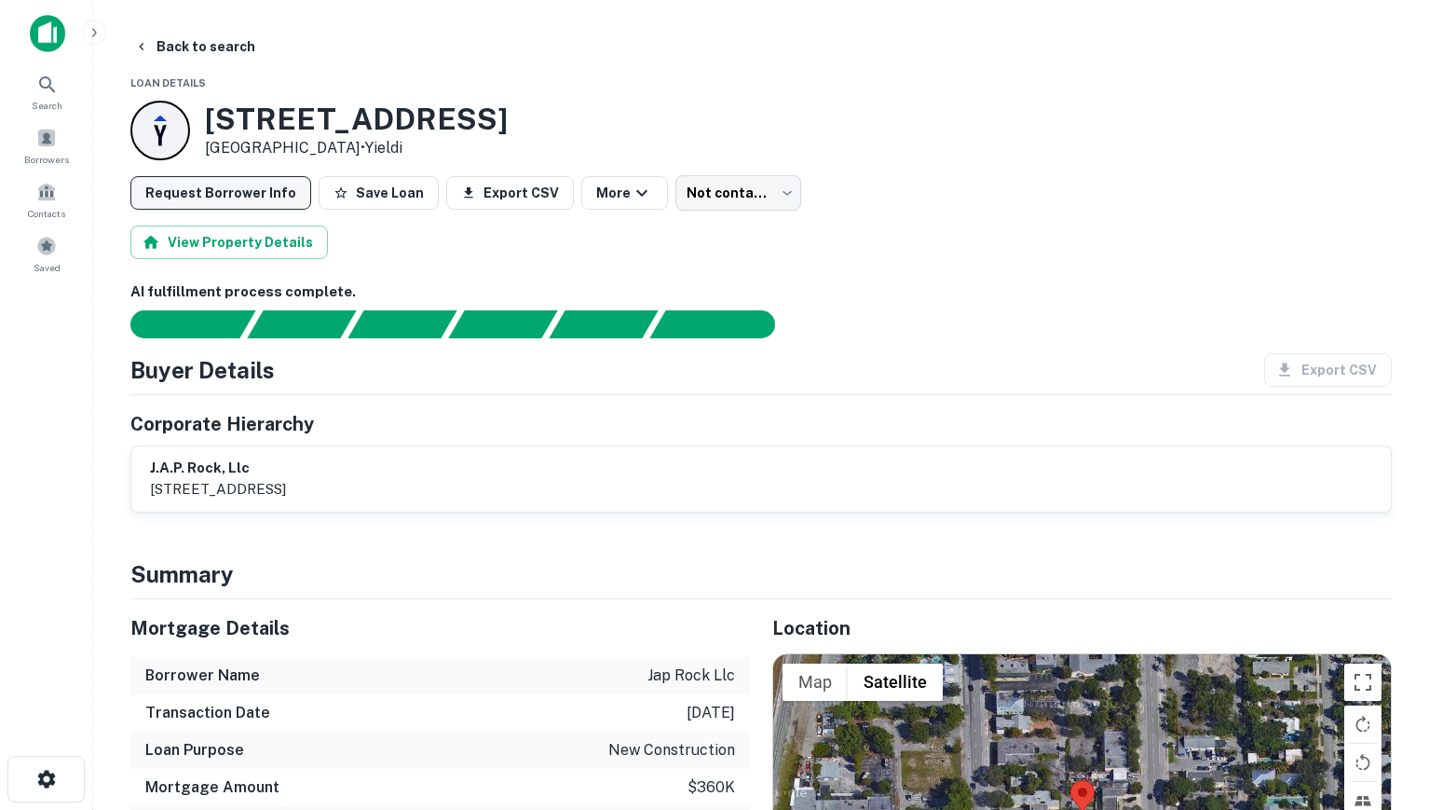
click at [252, 193] on button "Request Borrower Info" at bounding box center [220, 193] width 181 height 34
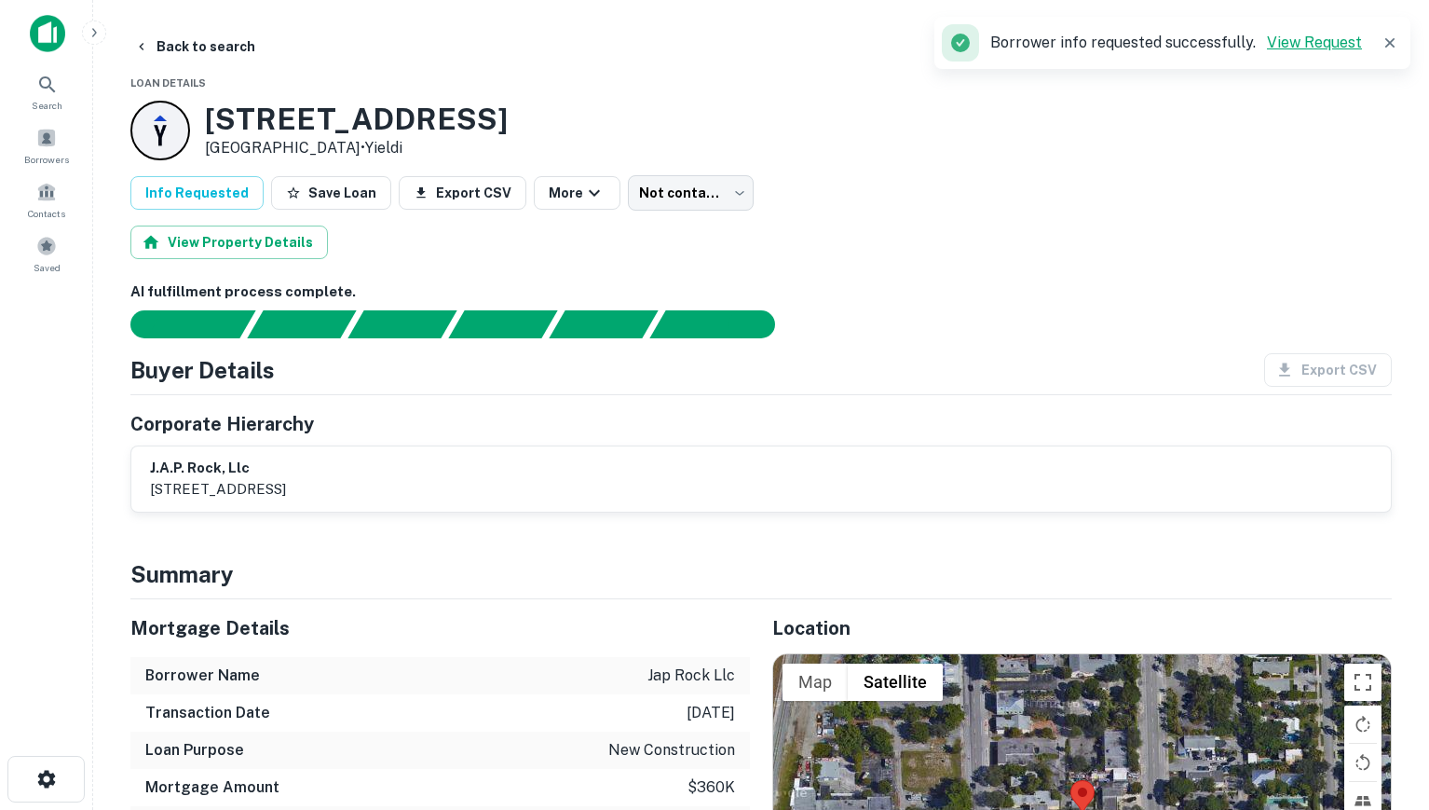
click at [1313, 42] on link "View Request" at bounding box center [1314, 43] width 95 height 18
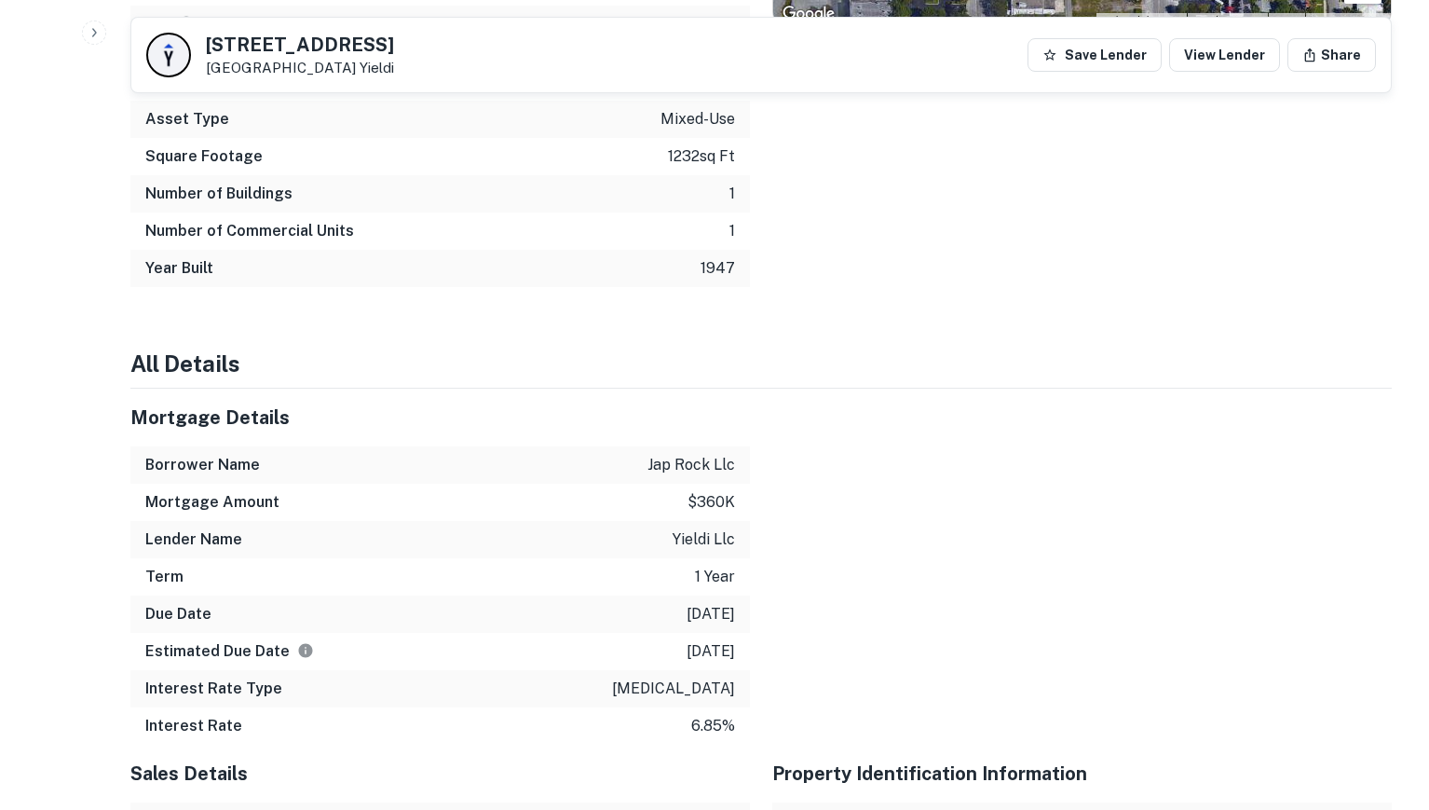
scroll to position [1399, 0]
